Goal: Find specific page/section: Find specific page/section

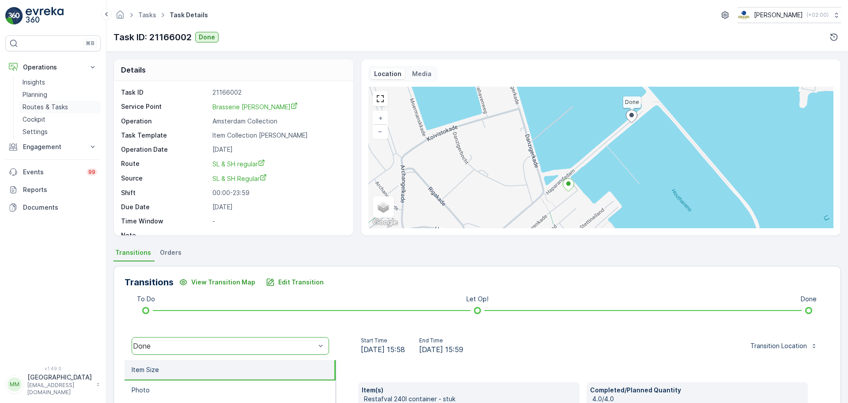
scroll to position [11, 0]
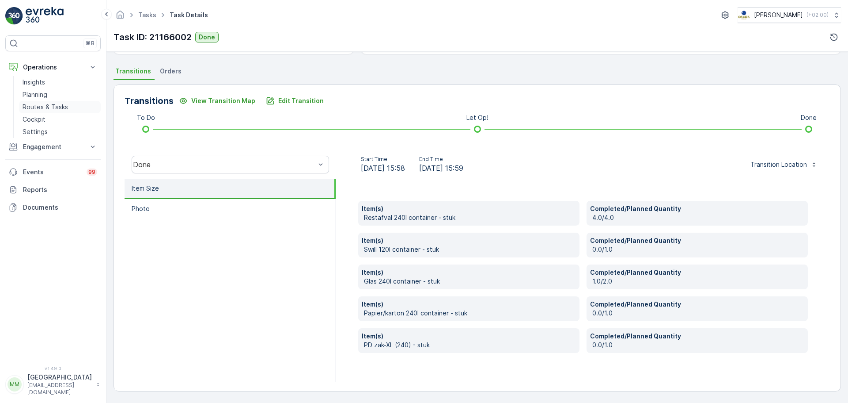
click at [59, 104] on p "Routes & Tasks" at bounding box center [46, 107] width 46 height 9
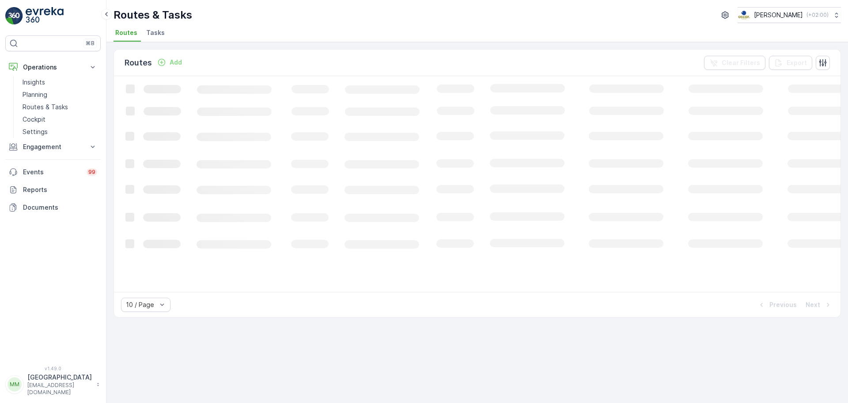
click at [160, 31] on span "Tasks" at bounding box center [155, 32] width 19 height 9
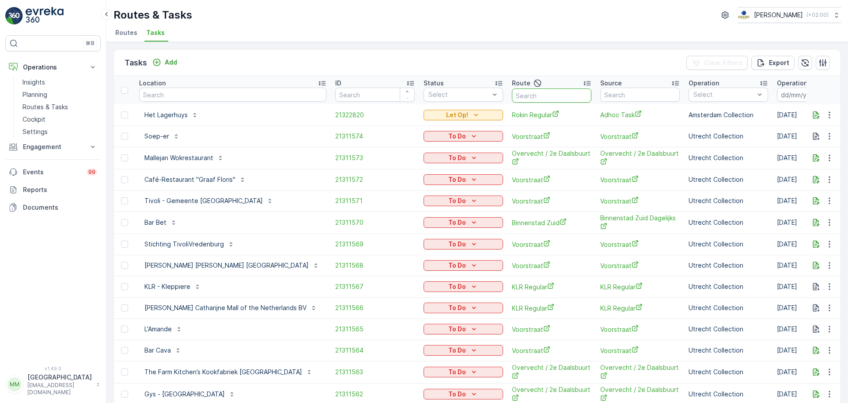
click at [521, 90] on input "text" at bounding box center [552, 95] width 80 height 14
type input "nes r"
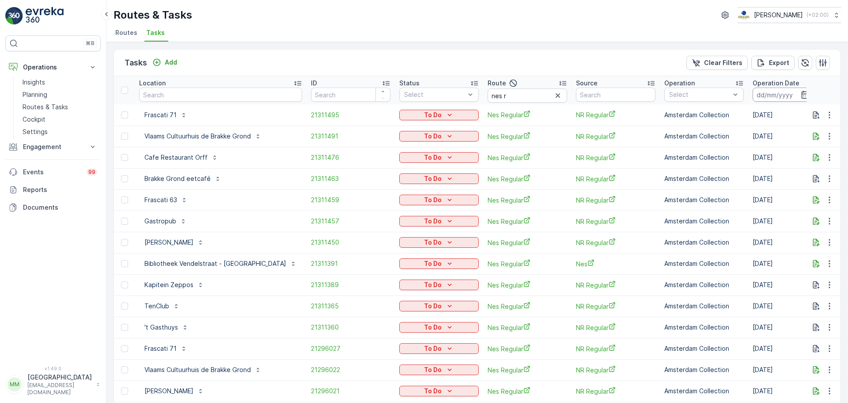
click at [753, 94] on input at bounding box center [783, 95] width 61 height 14
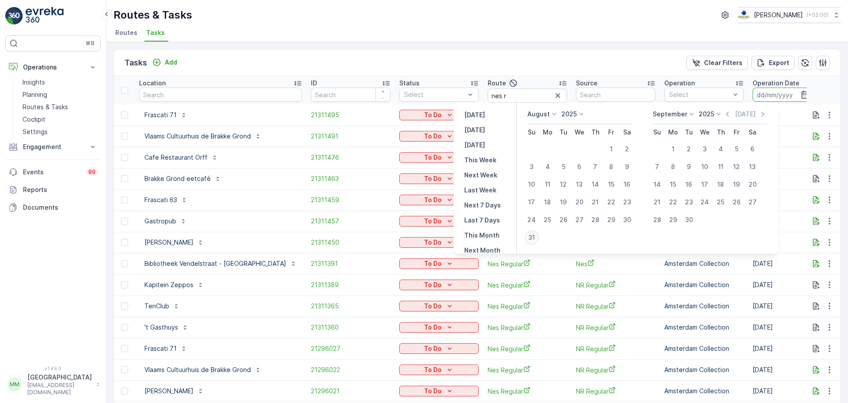
click at [535, 239] on div "31" at bounding box center [532, 237] width 14 height 14
type input "[DATE]"
click at [534, 239] on div "31" at bounding box center [532, 237] width 14 height 14
type input "[DATE]"
